Goal: Transaction & Acquisition: Purchase product/service

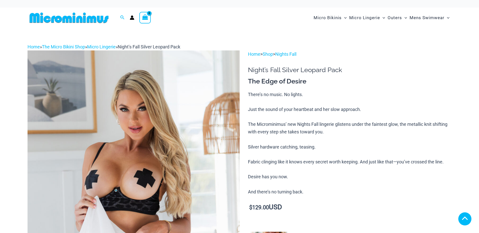
scroll to position [152, 0]
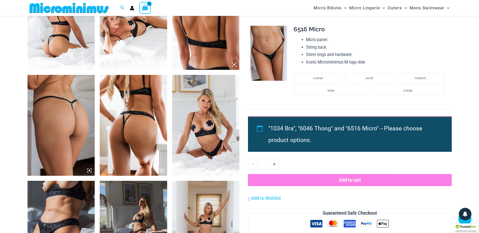
scroll to position [450, 0]
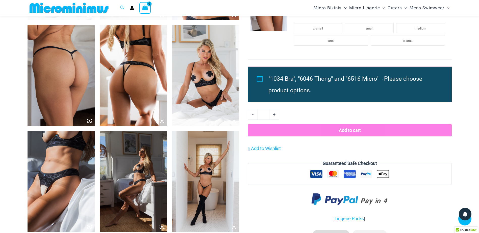
click at [43, 191] on img at bounding box center [61, 181] width 67 height 101
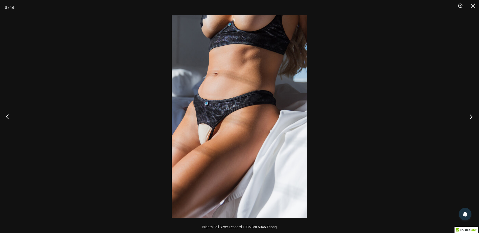
click at [472, 116] on button "Next" at bounding box center [469, 116] width 19 height 25
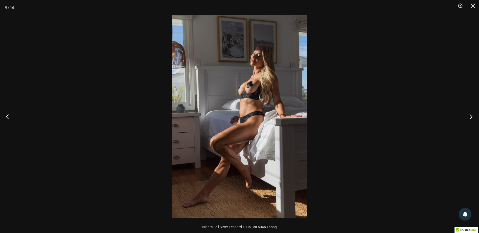
click at [472, 116] on button "Next" at bounding box center [469, 116] width 19 height 25
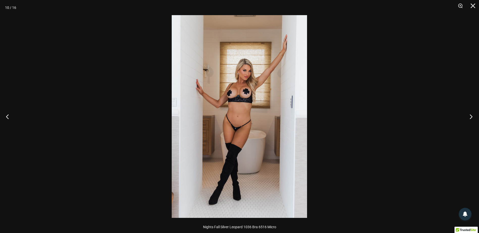
click at [472, 116] on button "Next" at bounding box center [469, 116] width 19 height 25
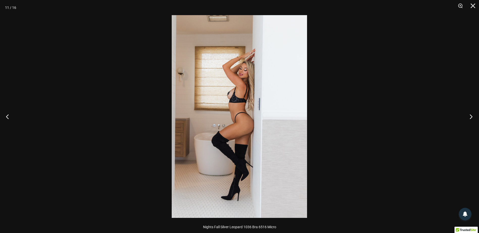
click at [472, 116] on button "Next" at bounding box center [469, 116] width 19 height 25
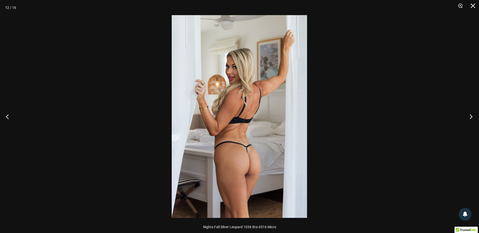
click at [472, 116] on button "Next" at bounding box center [469, 116] width 19 height 25
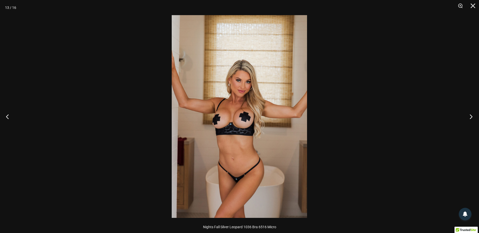
click at [472, 116] on button "Next" at bounding box center [469, 116] width 19 height 25
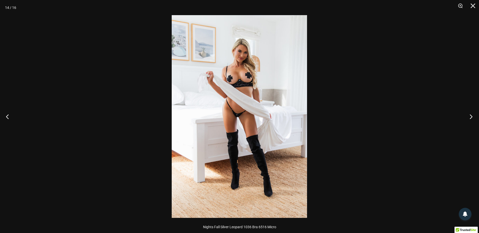
click at [472, 116] on button "Next" at bounding box center [469, 116] width 19 height 25
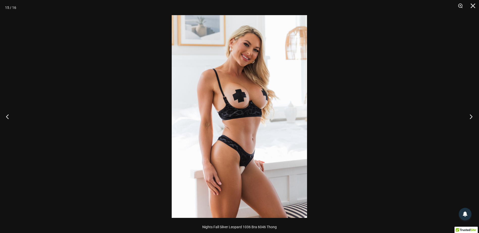
click at [472, 116] on button "Next" at bounding box center [469, 116] width 19 height 25
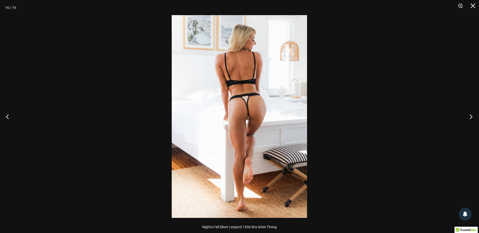
click at [472, 116] on button "Next" at bounding box center [469, 116] width 19 height 25
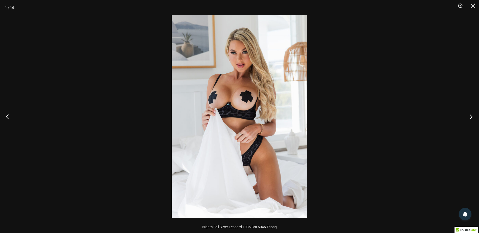
click at [472, 116] on button "Next" at bounding box center [469, 116] width 19 height 25
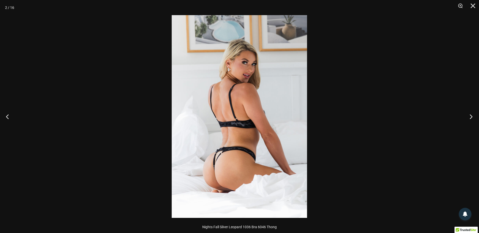
click at [472, 116] on button "Next" at bounding box center [469, 116] width 19 height 25
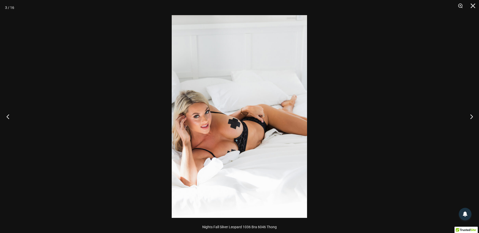
click at [8, 118] on button "Previous" at bounding box center [9, 116] width 19 height 25
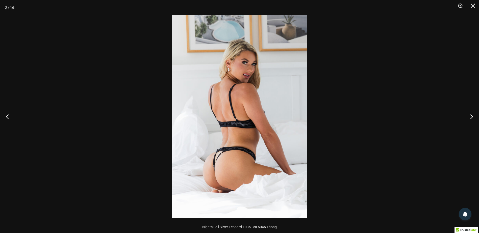
click at [220, 159] on img at bounding box center [239, 116] width 135 height 203
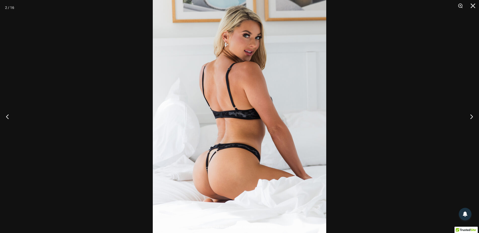
click at [219, 160] on img at bounding box center [240, 105] width 174 height 260
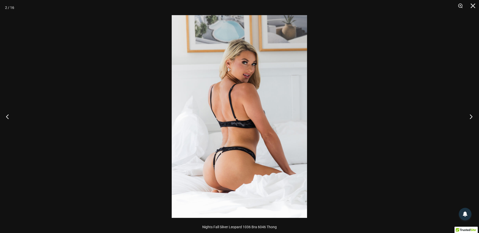
click at [471, 115] on button "Next" at bounding box center [469, 116] width 19 height 25
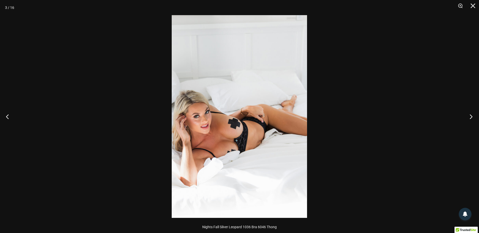
click at [471, 115] on button "Next" at bounding box center [469, 116] width 19 height 25
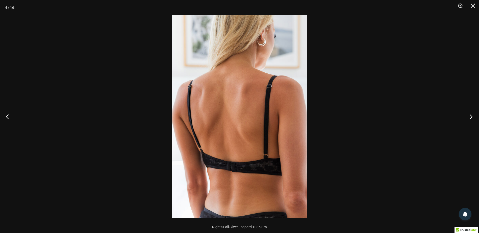
click at [471, 115] on button "Next" at bounding box center [469, 116] width 19 height 25
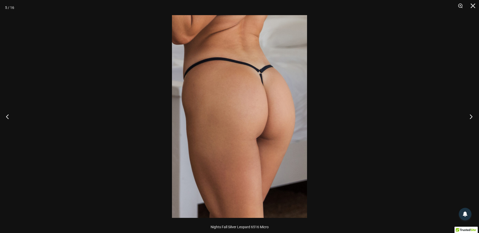
click at [471, 115] on button "Next" at bounding box center [469, 116] width 19 height 25
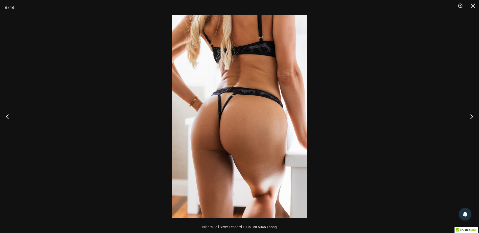
click at [226, 105] on img at bounding box center [239, 116] width 135 height 203
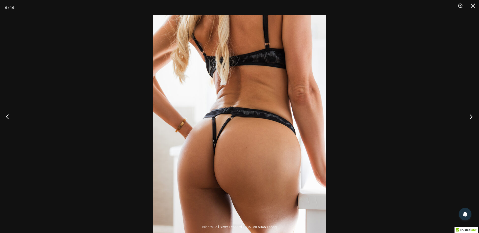
click at [472, 116] on button "Next" at bounding box center [469, 116] width 19 height 25
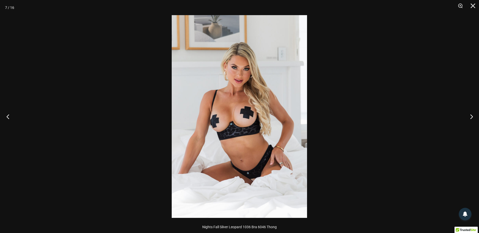
click at [9, 118] on button "Previous" at bounding box center [9, 116] width 19 height 25
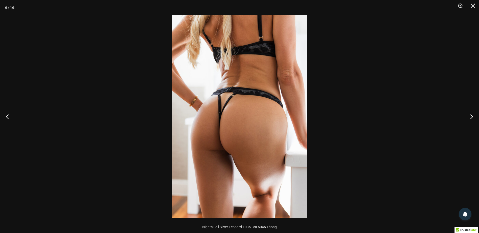
click at [233, 157] on img at bounding box center [239, 116] width 135 height 203
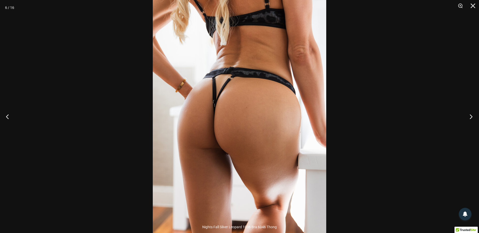
click at [471, 115] on button "Next" at bounding box center [469, 116] width 19 height 25
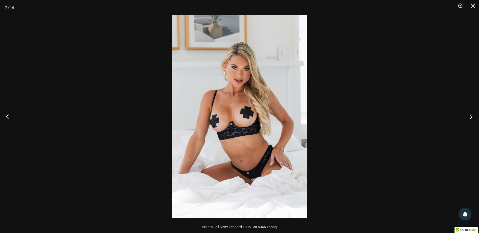
click at [471, 115] on button "Next" at bounding box center [469, 116] width 19 height 25
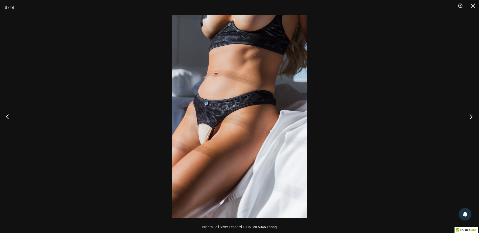
click at [471, 115] on button "Next" at bounding box center [469, 116] width 19 height 25
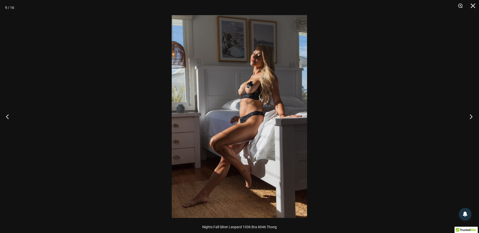
click at [471, 115] on button "Next" at bounding box center [469, 116] width 19 height 25
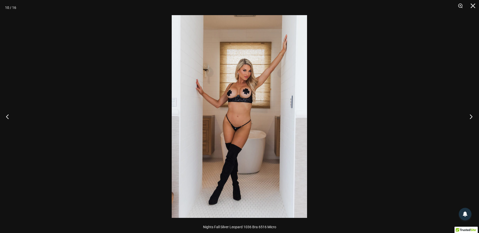
click at [471, 115] on button "Next" at bounding box center [469, 116] width 19 height 25
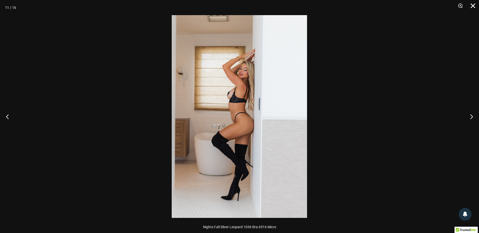
click at [473, 6] on button "Close" at bounding box center [471, 7] width 13 height 15
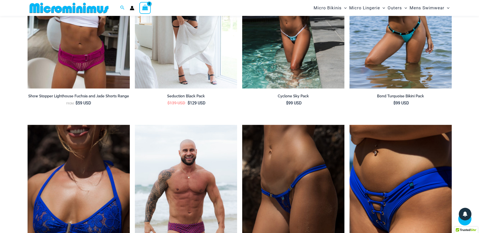
scroll to position [930, 0]
